Goal: Task Accomplishment & Management: Manage account settings

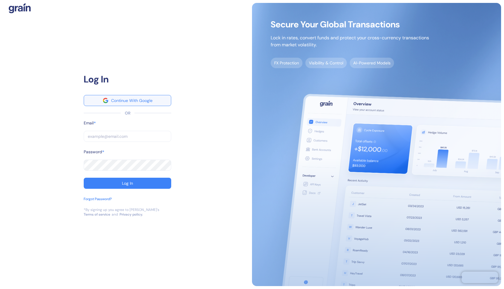
type input "[EMAIL_ADDRESS][DOMAIN_NAME]"
click at [142, 100] on div "Continue With Google" at bounding box center [131, 101] width 41 height 4
type input "[EMAIL_ADDRESS][DOMAIN_NAME]"
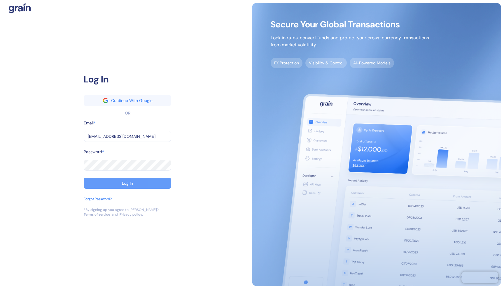
click at [120, 187] on button "Log In" at bounding box center [127, 183] width 87 height 11
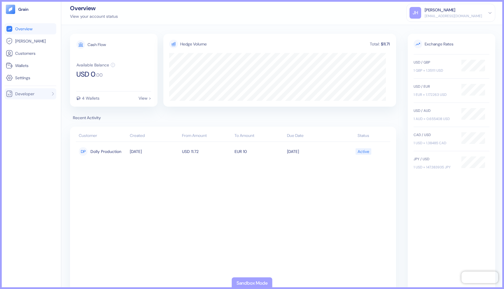
click at [23, 96] on span "Developer" at bounding box center [24, 94] width 19 height 6
click at [20, 117] on span "Docs" at bounding box center [19, 116] width 10 height 6
click at [464, 14] on div "[EMAIL_ADDRESS][DOMAIN_NAME]" at bounding box center [453, 15] width 57 height 5
click at [26, 79] on span "Settings" at bounding box center [22, 78] width 15 height 6
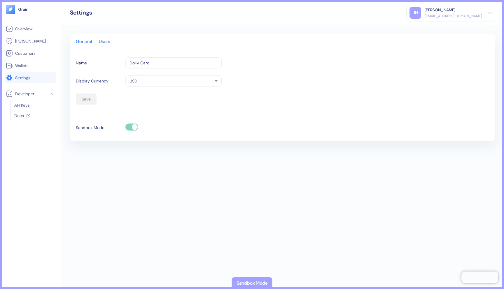
click at [109, 42] on div "Users" at bounding box center [104, 44] width 11 height 8
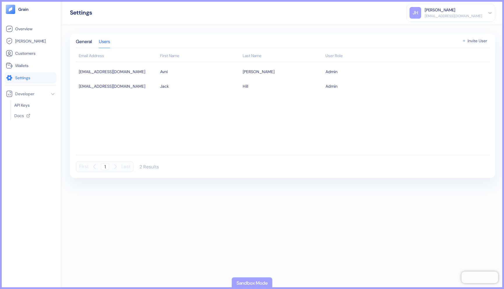
click at [471, 41] on span "Invite User" at bounding box center [477, 41] width 20 height 4
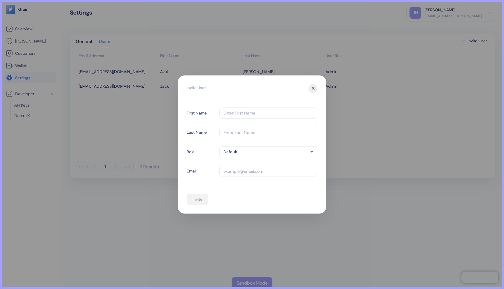
click at [246, 114] on input "text" at bounding box center [268, 113] width 98 height 11
type input "[PERSON_NAME]"
click at [253, 152] on body "Pingdom Check: App Online Overview [PERSON_NAME] Customers Wallets Settings Dev…" at bounding box center [252, 144] width 504 height 289
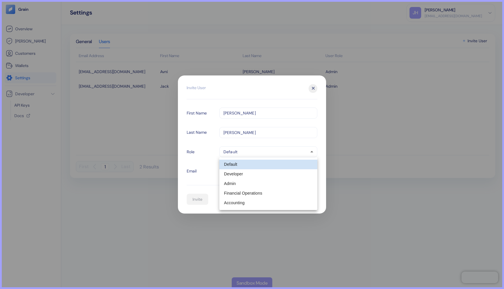
click at [240, 175] on li "Developer" at bounding box center [268, 174] width 98 height 10
type input "partner-developer"
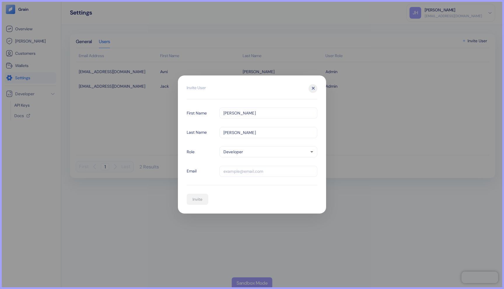
click at [239, 170] on input "text" at bounding box center [268, 171] width 98 height 11
type input "[PERSON_NAME][EMAIL_ADDRESS][DOMAIN_NAME]"
click at [195, 197] on div "Invite" at bounding box center [197, 199] width 10 height 4
type input "default"
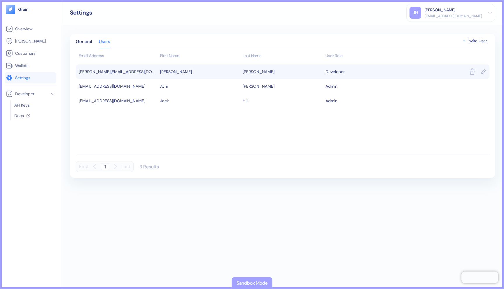
click at [220, 71] on td "[PERSON_NAME]" at bounding box center [200, 71] width 83 height 15
